Goal: Task Accomplishment & Management: Manage account settings

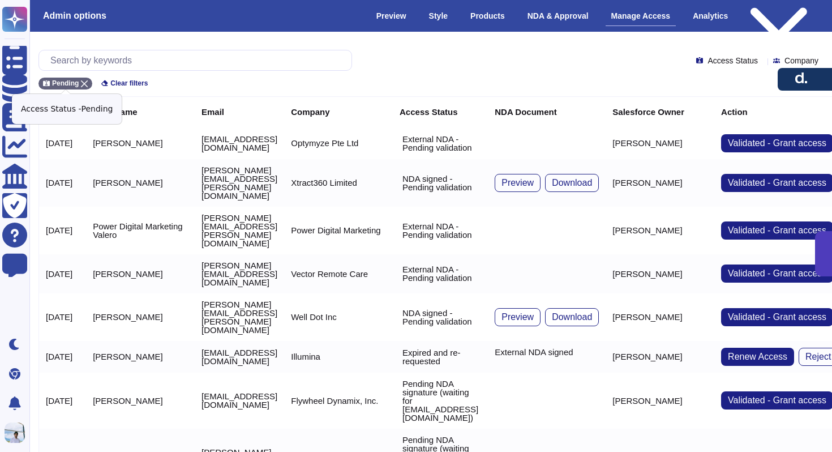
click at [80, 86] on div "Pending" at bounding box center [66, 84] width 54 height 12
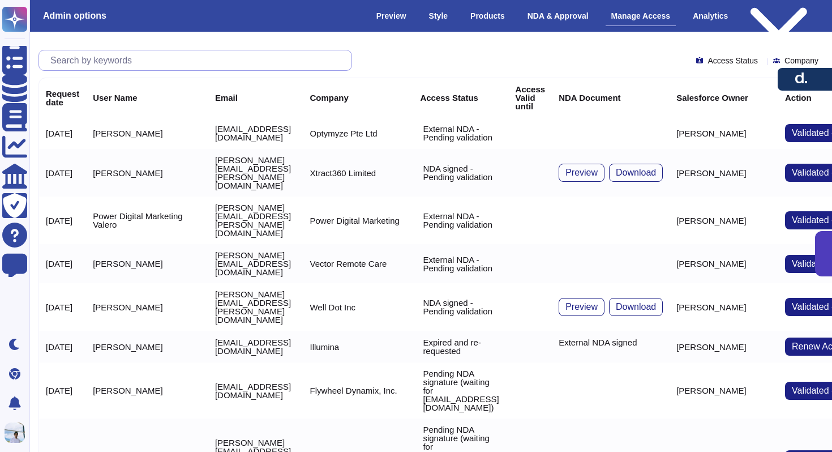
click at [97, 68] on input "text" at bounding box center [198, 60] width 307 height 20
paste input "[PERSON_NAME][EMAIL_ADDRESS][PERSON_NAME][DOMAIN_NAME]"
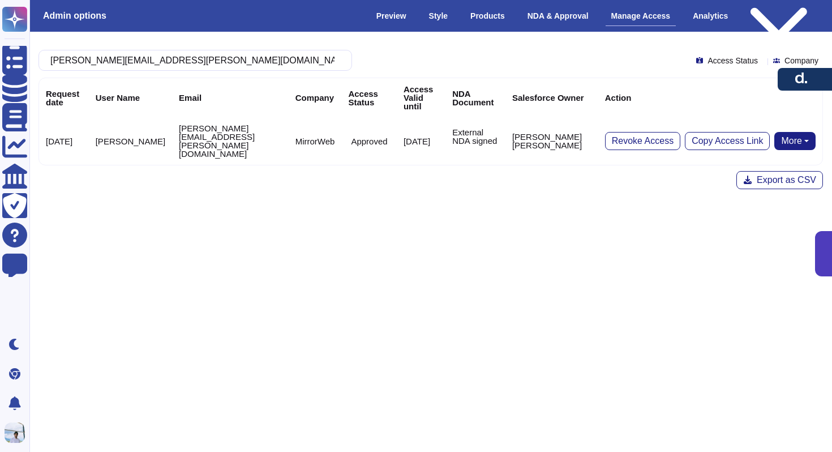
click at [783, 132] on button "More" at bounding box center [795, 141] width 41 height 18
type input "[PERSON_NAME][EMAIL_ADDRESS][PERSON_NAME][DOMAIN_NAME]"
click at [753, 170] on link "Remove NDA" at bounding box center [770, 177] width 89 height 14
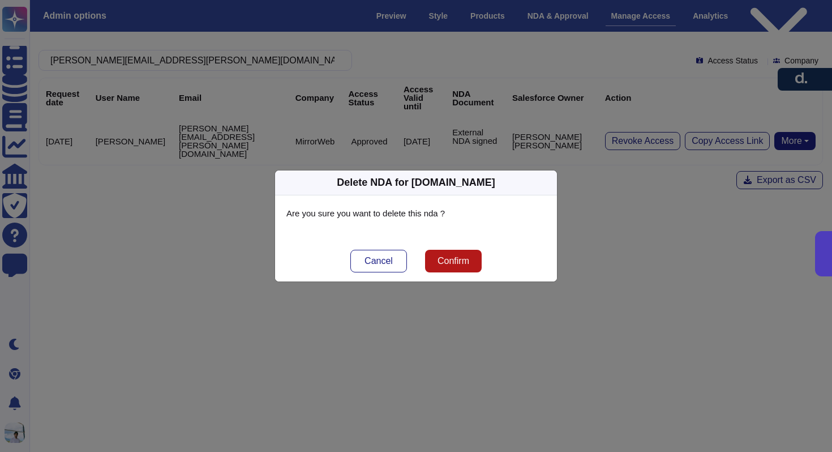
click at [464, 258] on span "Confirm" at bounding box center [454, 261] width 32 height 9
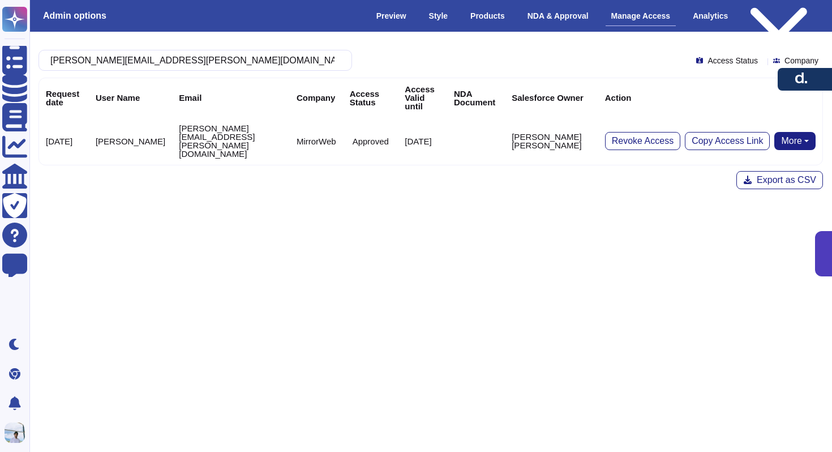
click at [785, 132] on button "More" at bounding box center [795, 141] width 41 height 18
click at [750, 170] on link "Send NDA" at bounding box center [753, 177] width 125 height 14
